Goal: Task Accomplishment & Management: Use online tool/utility

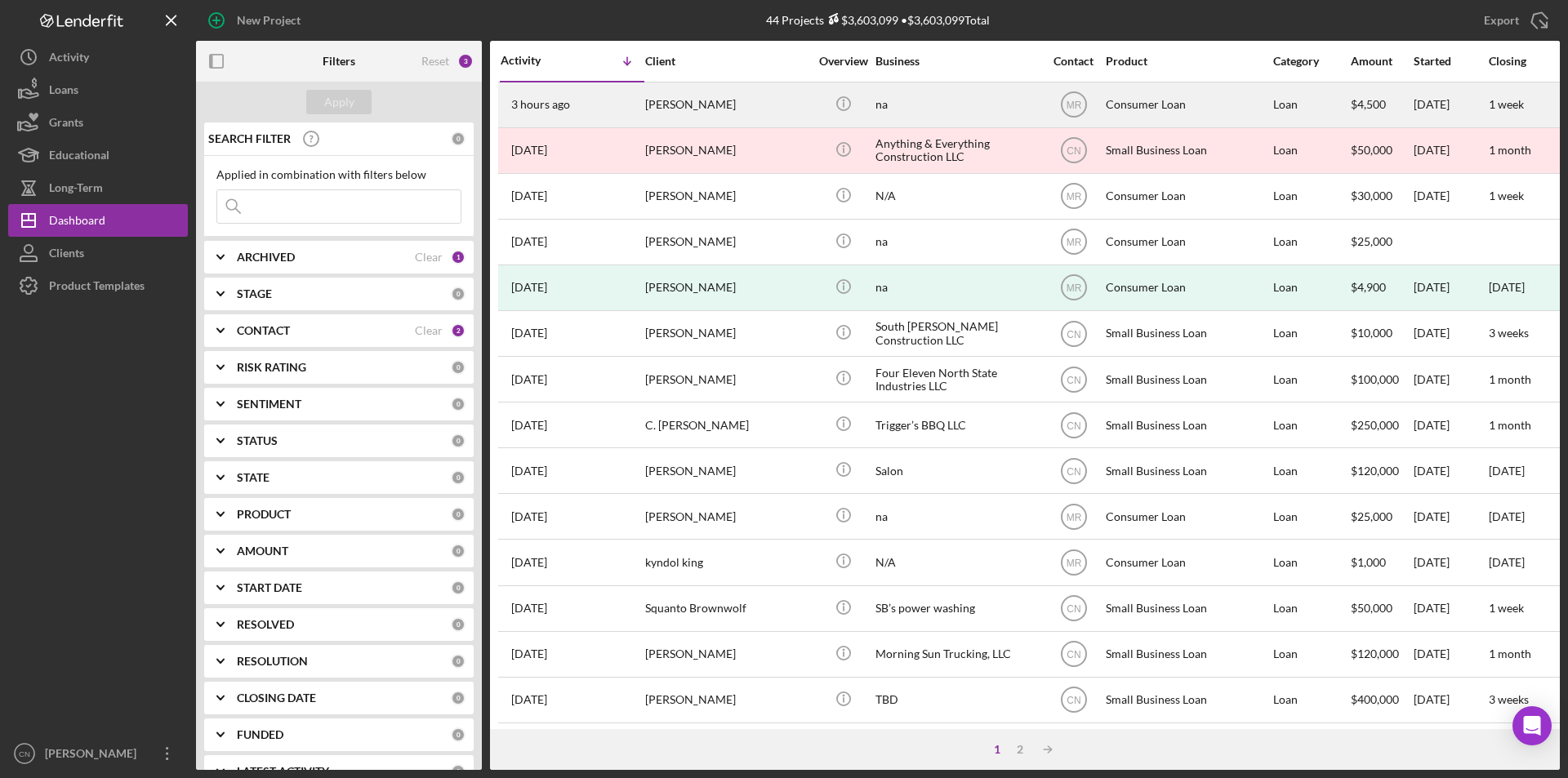
click at [677, 105] on div "[PERSON_NAME]" at bounding box center [727, 105] width 164 height 43
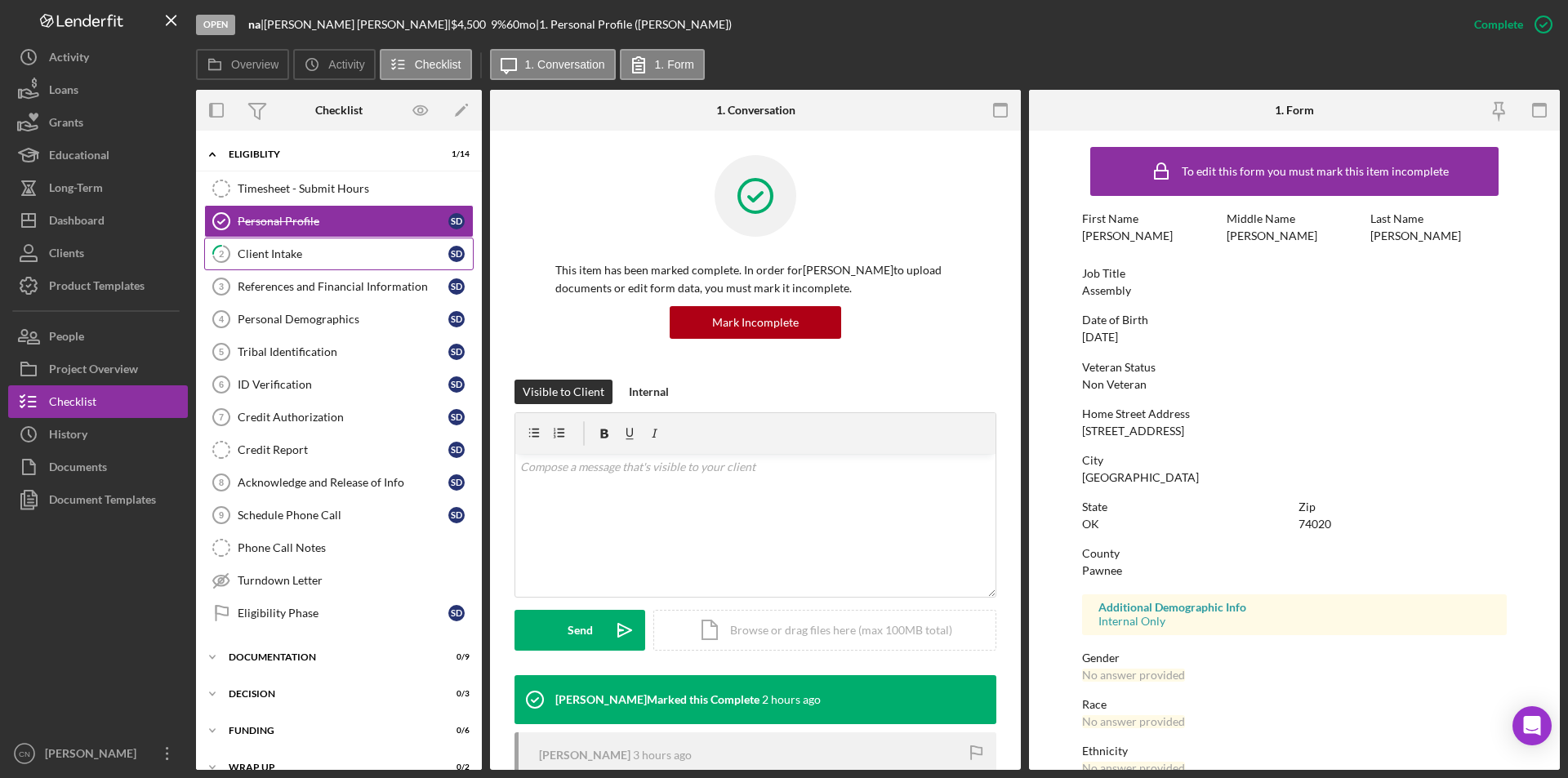
click at [289, 248] on div "Client Intake" at bounding box center [343, 254] width 211 height 13
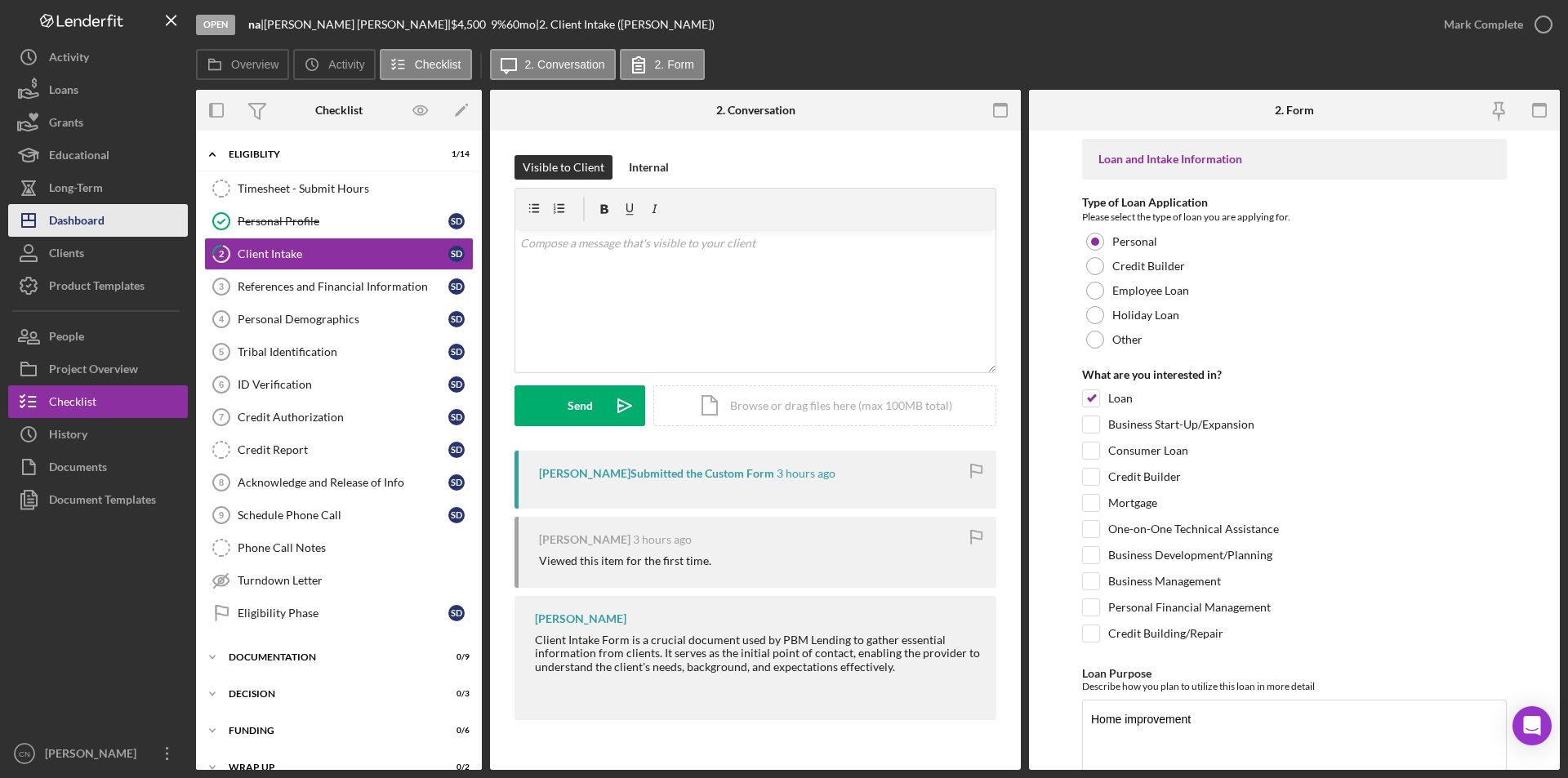
click at [93, 223] on div "Dashboard" at bounding box center [76, 222] width 55 height 36
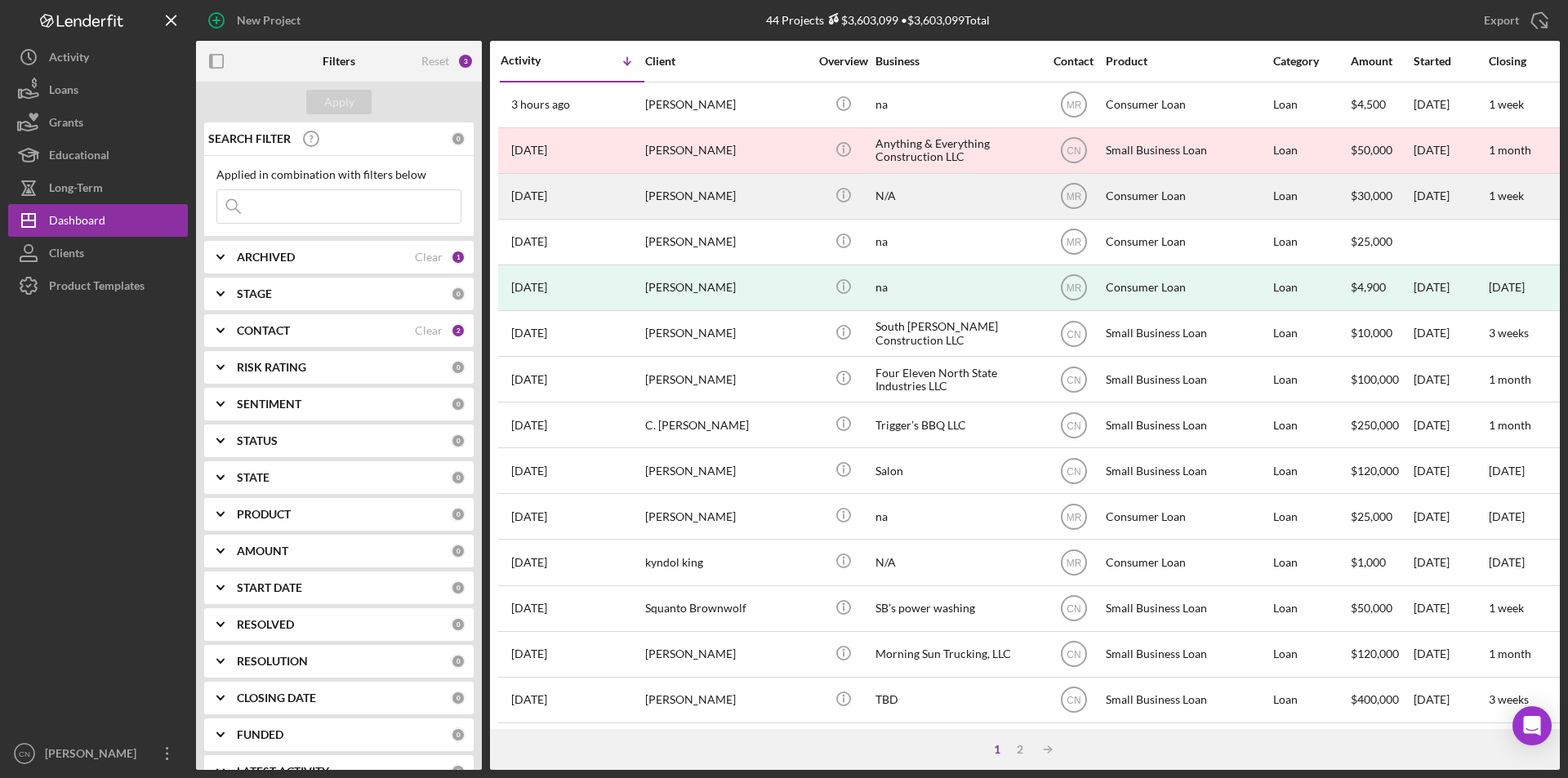
click at [685, 198] on div "[PERSON_NAME]" at bounding box center [727, 196] width 164 height 43
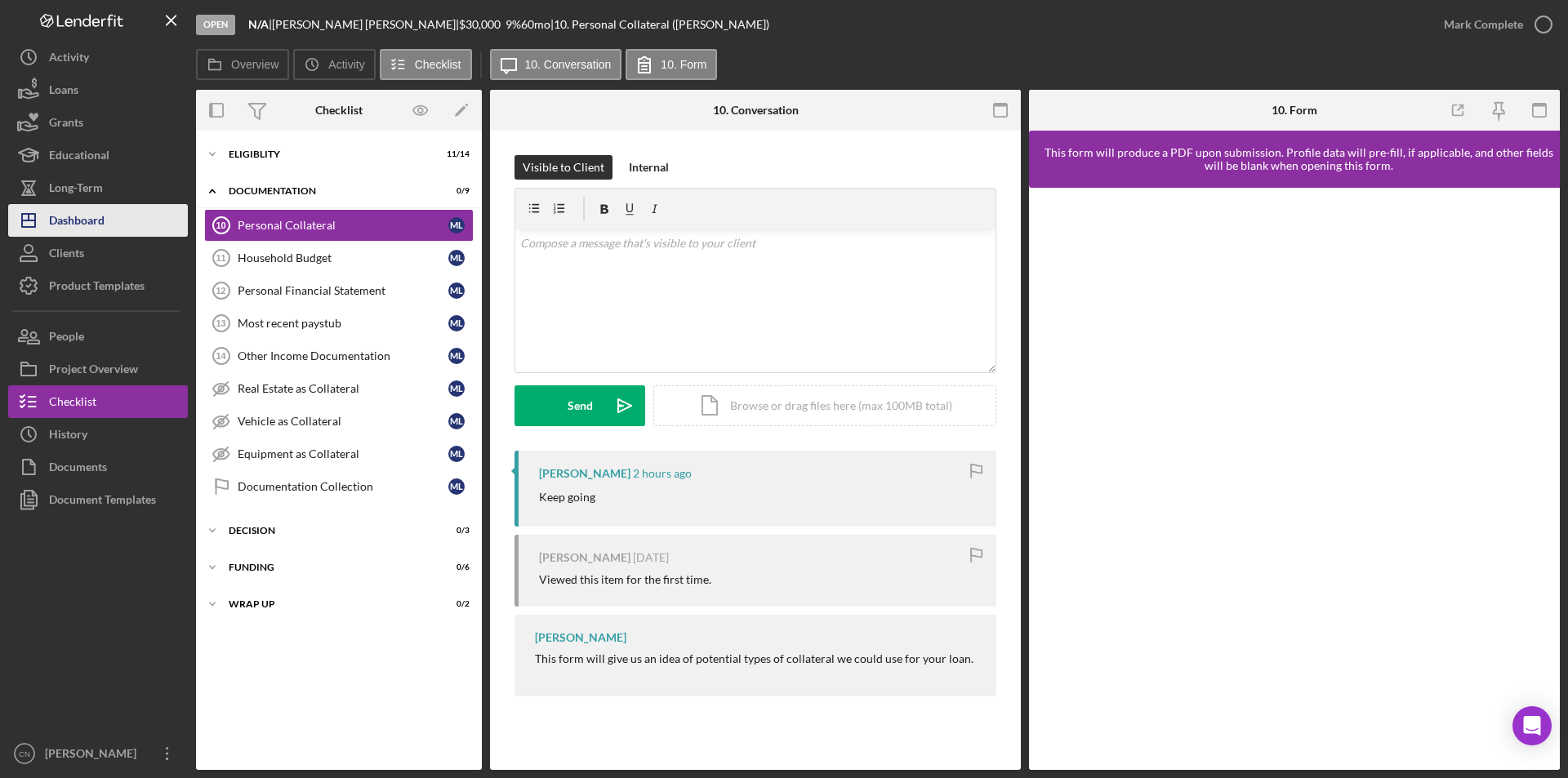
click at [75, 210] on div "Dashboard" at bounding box center [76, 222] width 55 height 36
